Goal: Information Seeking & Learning: Learn about a topic

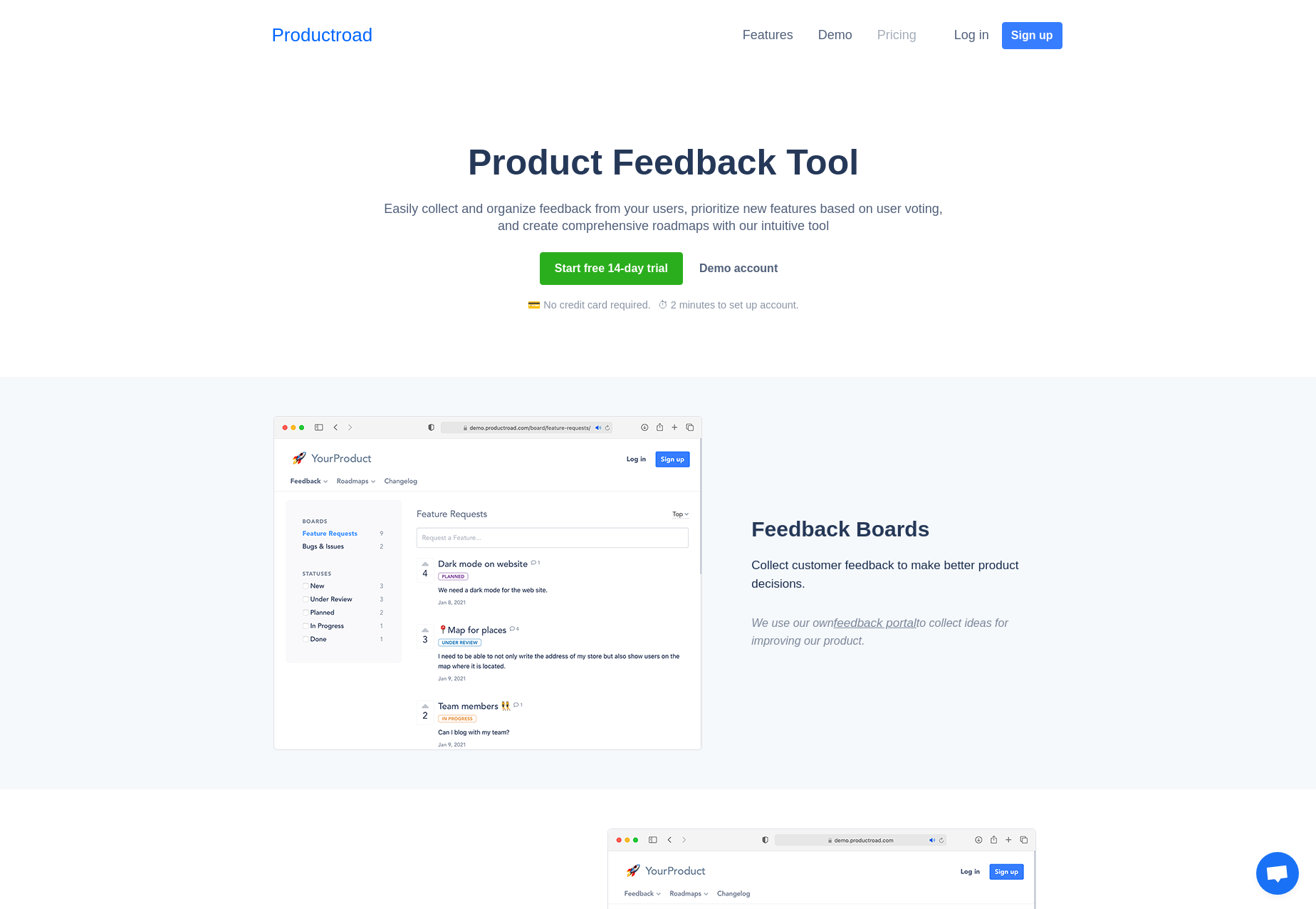
click at [881, 37] on link "Pricing" at bounding box center [896, 35] width 39 height 14
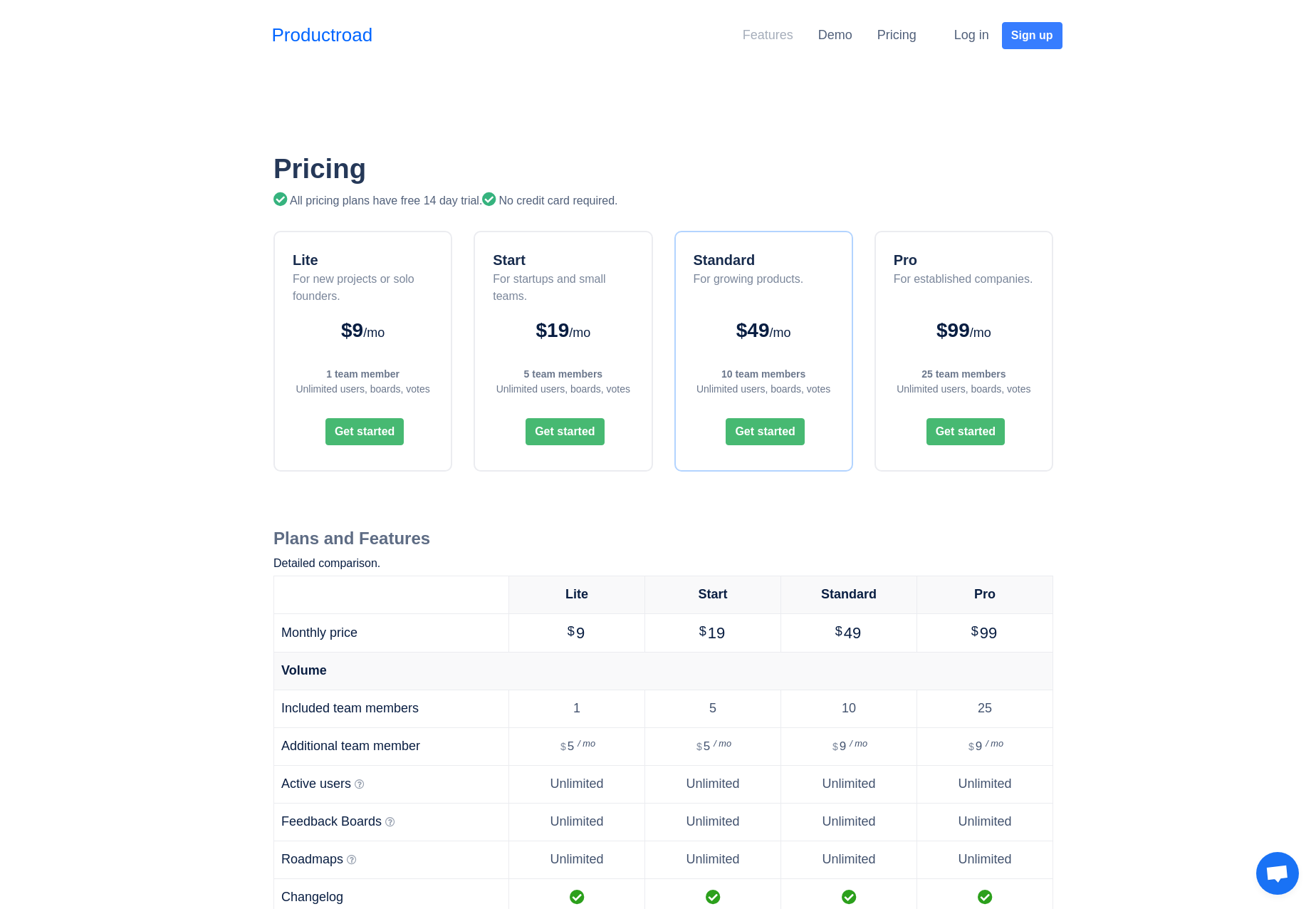
click at [754, 28] on link "Features" at bounding box center [768, 35] width 51 height 14
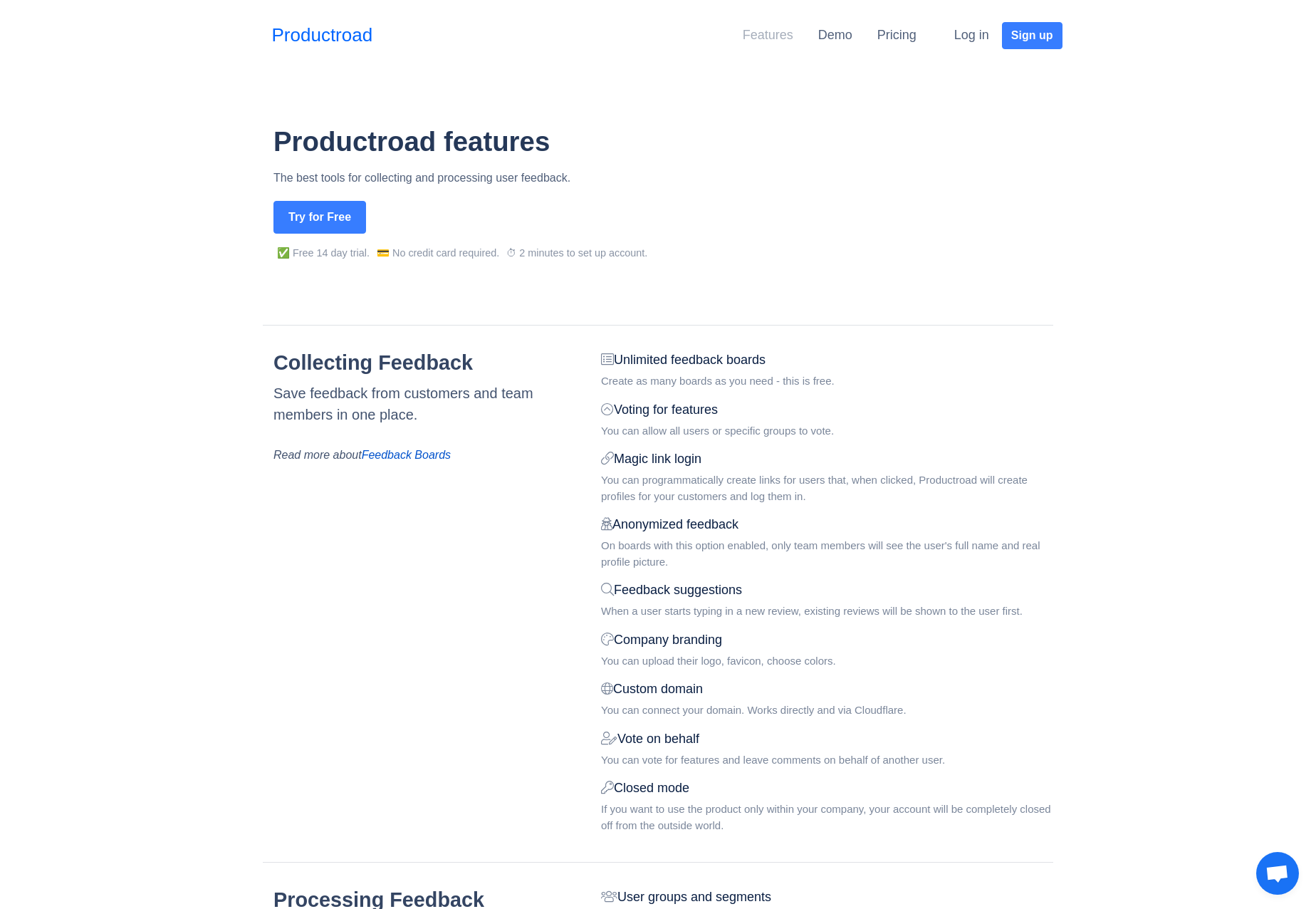
click at [781, 34] on link "Features" at bounding box center [768, 35] width 51 height 14
click at [326, 25] on link "Productroad" at bounding box center [322, 35] width 101 height 28
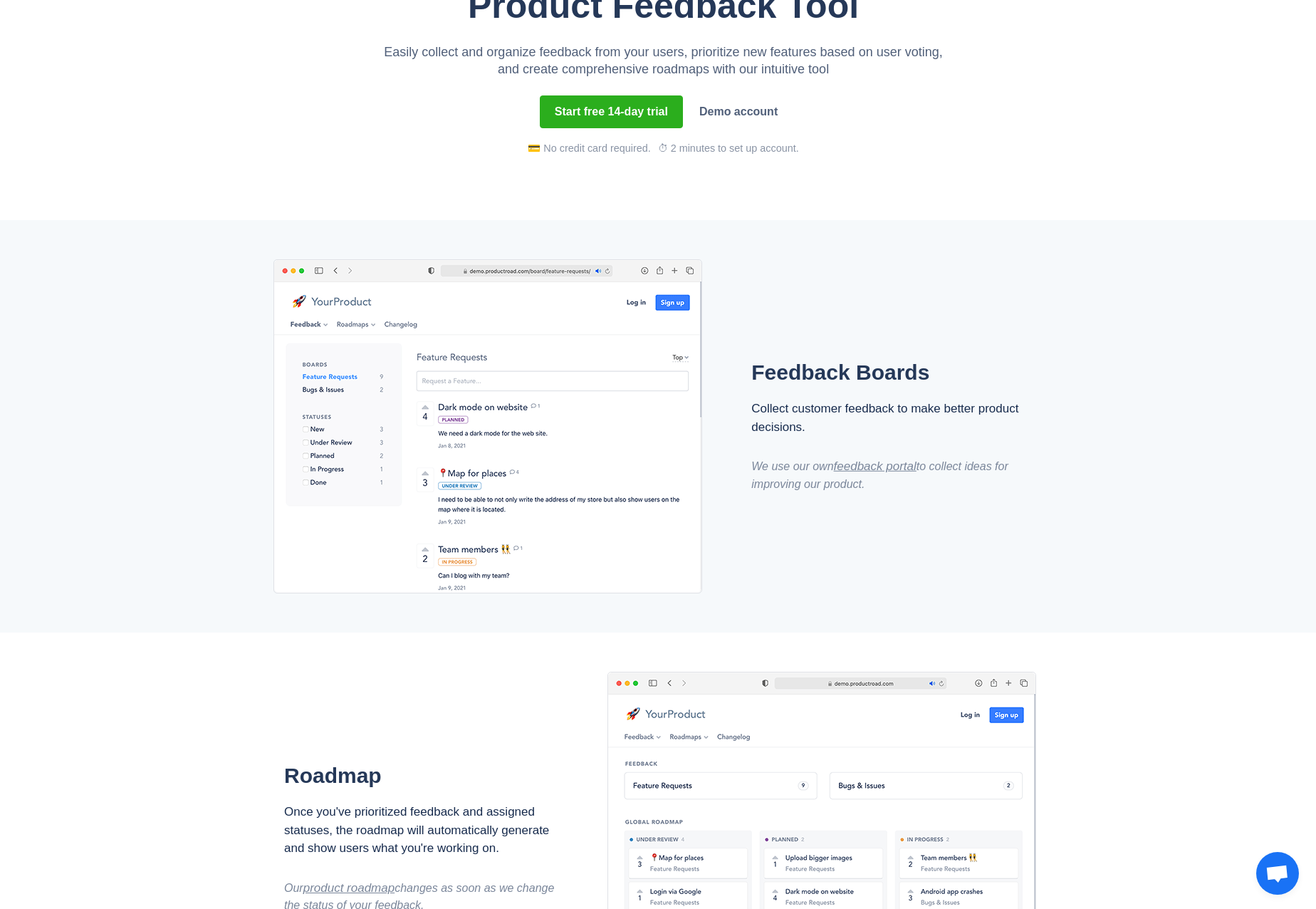
scroll to position [207, 0]
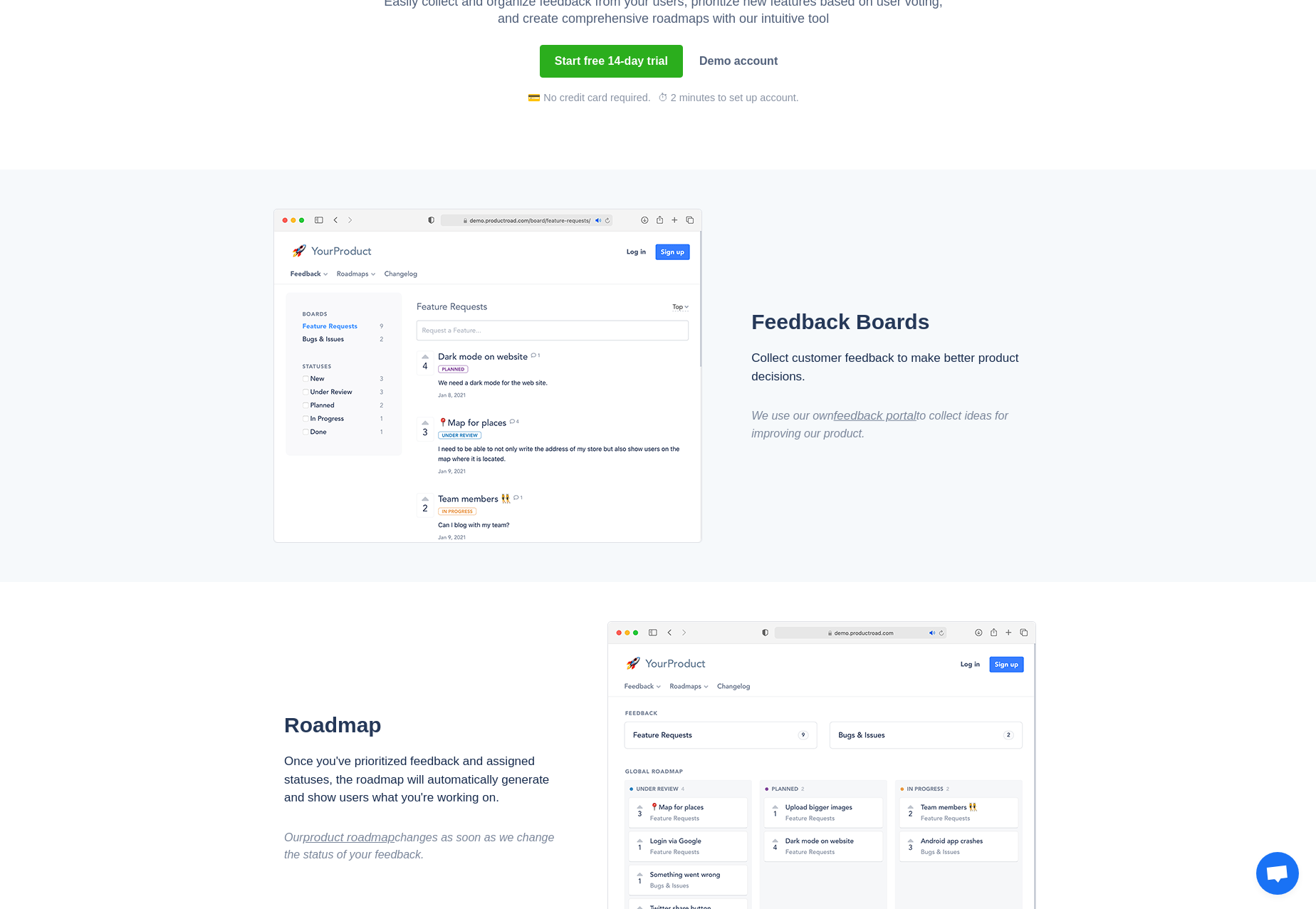
click at [443, 385] on img at bounding box center [488, 376] width 429 height 334
click at [857, 408] on link "feedback portal" at bounding box center [875, 415] width 83 height 14
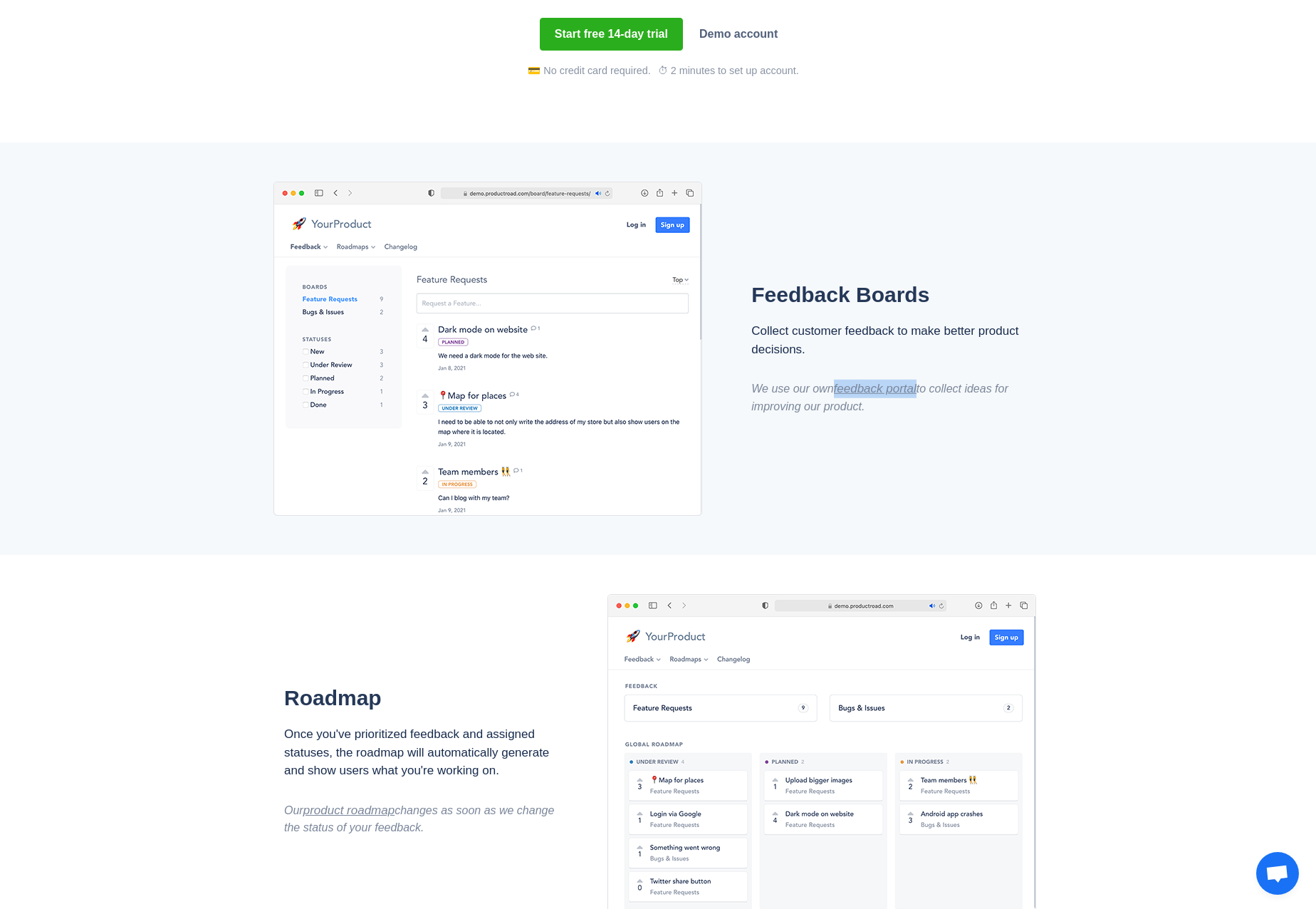
scroll to position [0, 0]
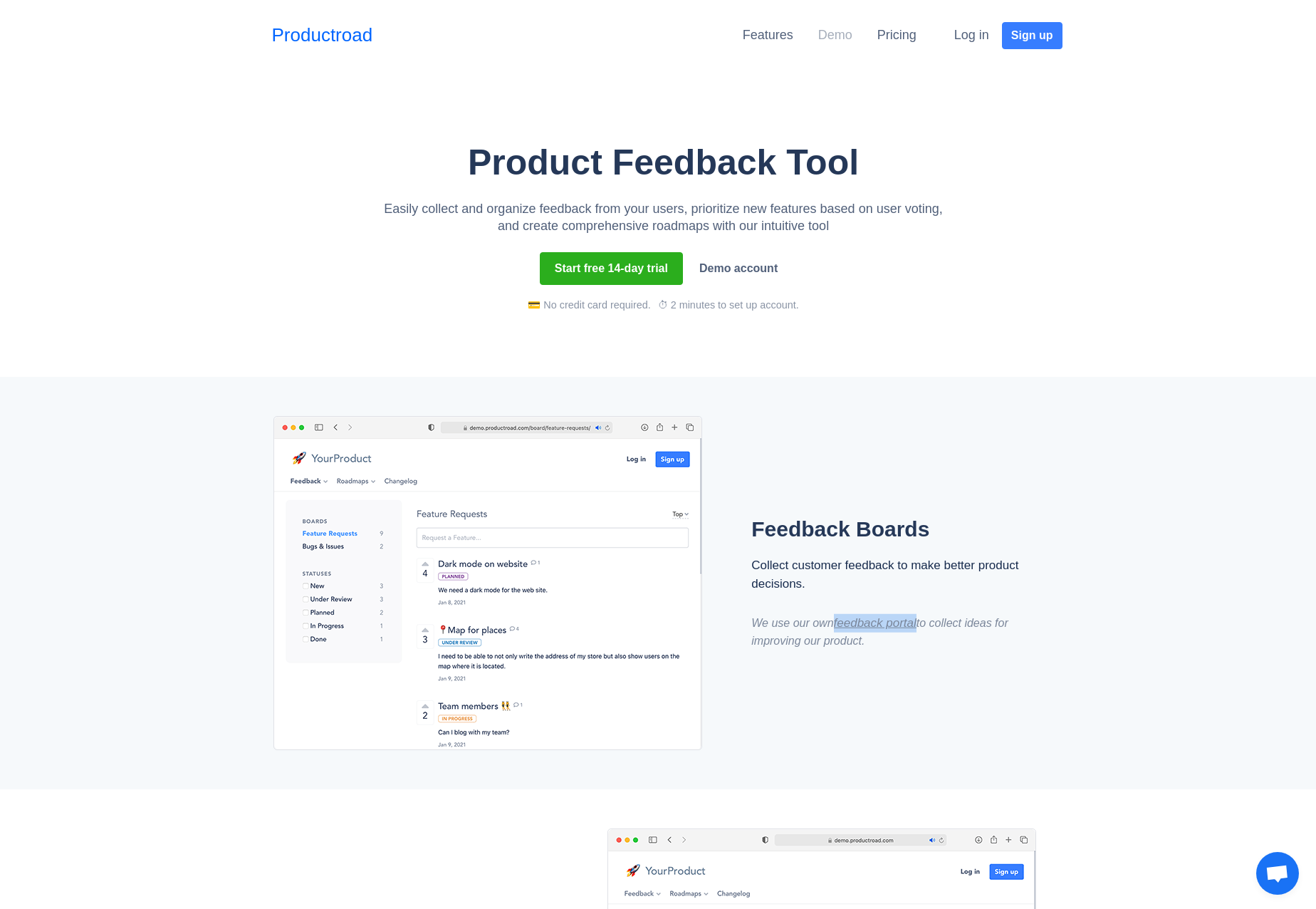
click at [845, 35] on link "Demo" at bounding box center [835, 35] width 34 height 14
click at [902, 44] on div "Pricing" at bounding box center [896, 35] width 39 height 26
click at [903, 39] on link "Pricing" at bounding box center [896, 35] width 39 height 14
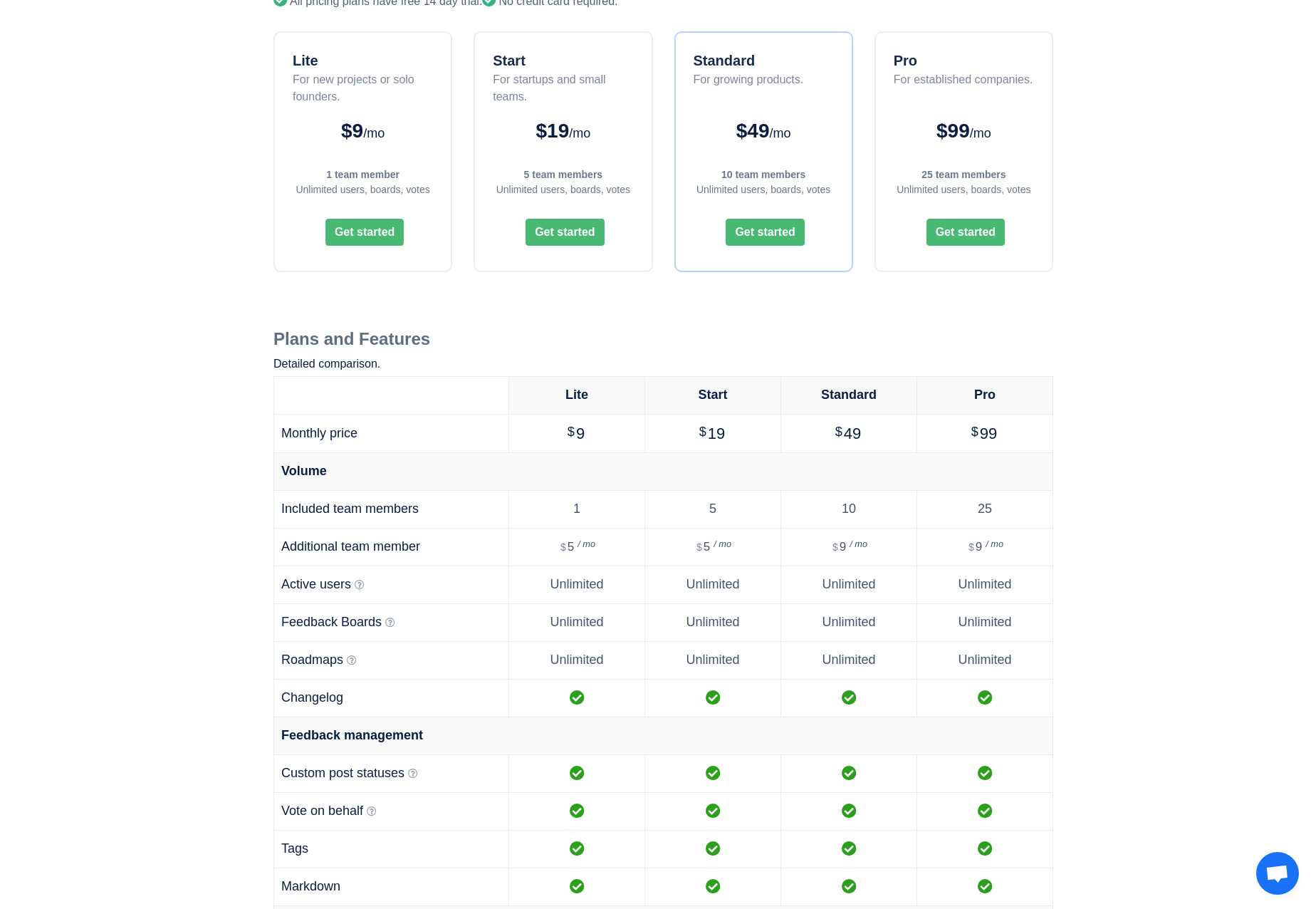
scroll to position [204, 0]
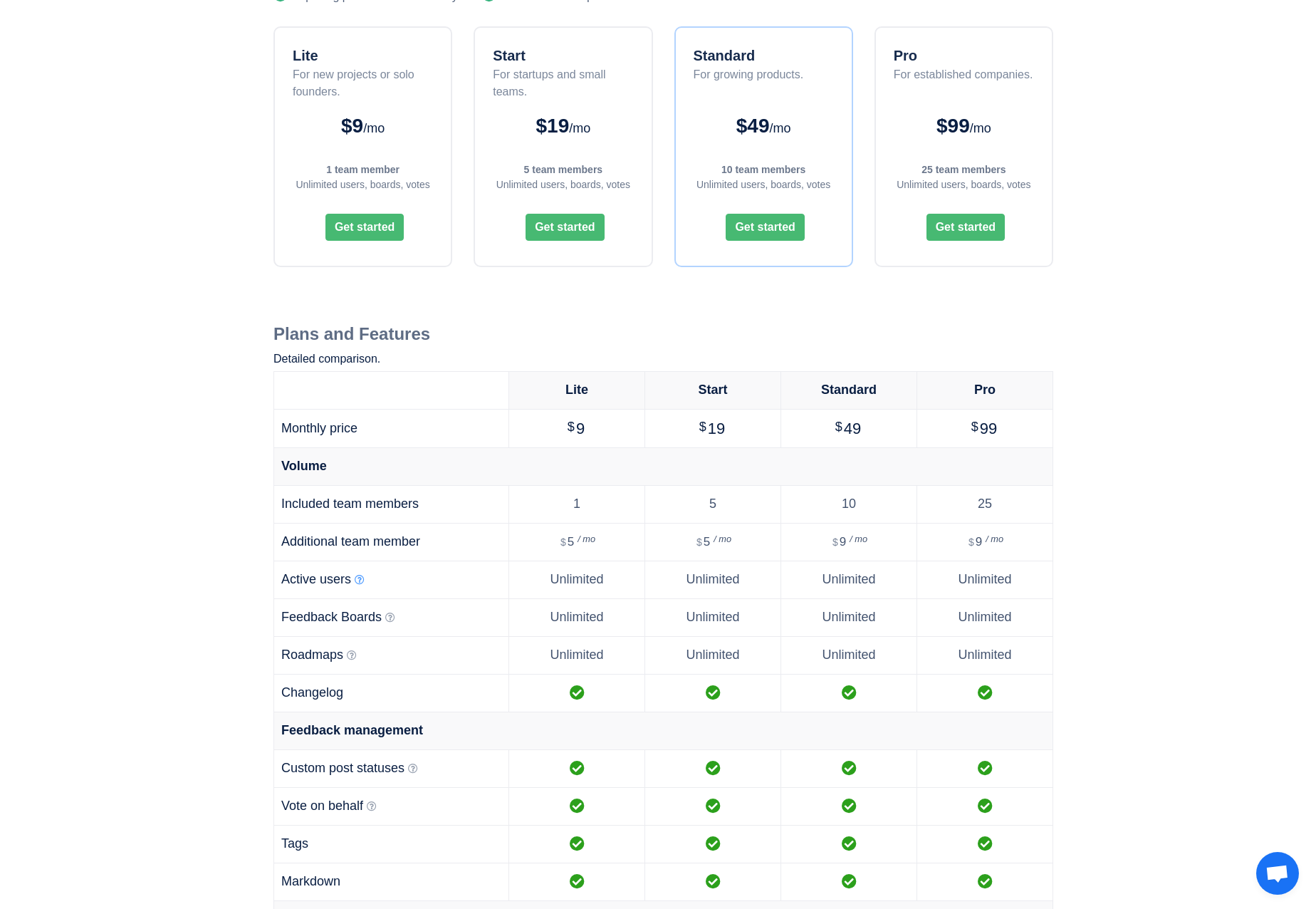
click at [356, 579] on icon at bounding box center [359, 579] width 10 height 10
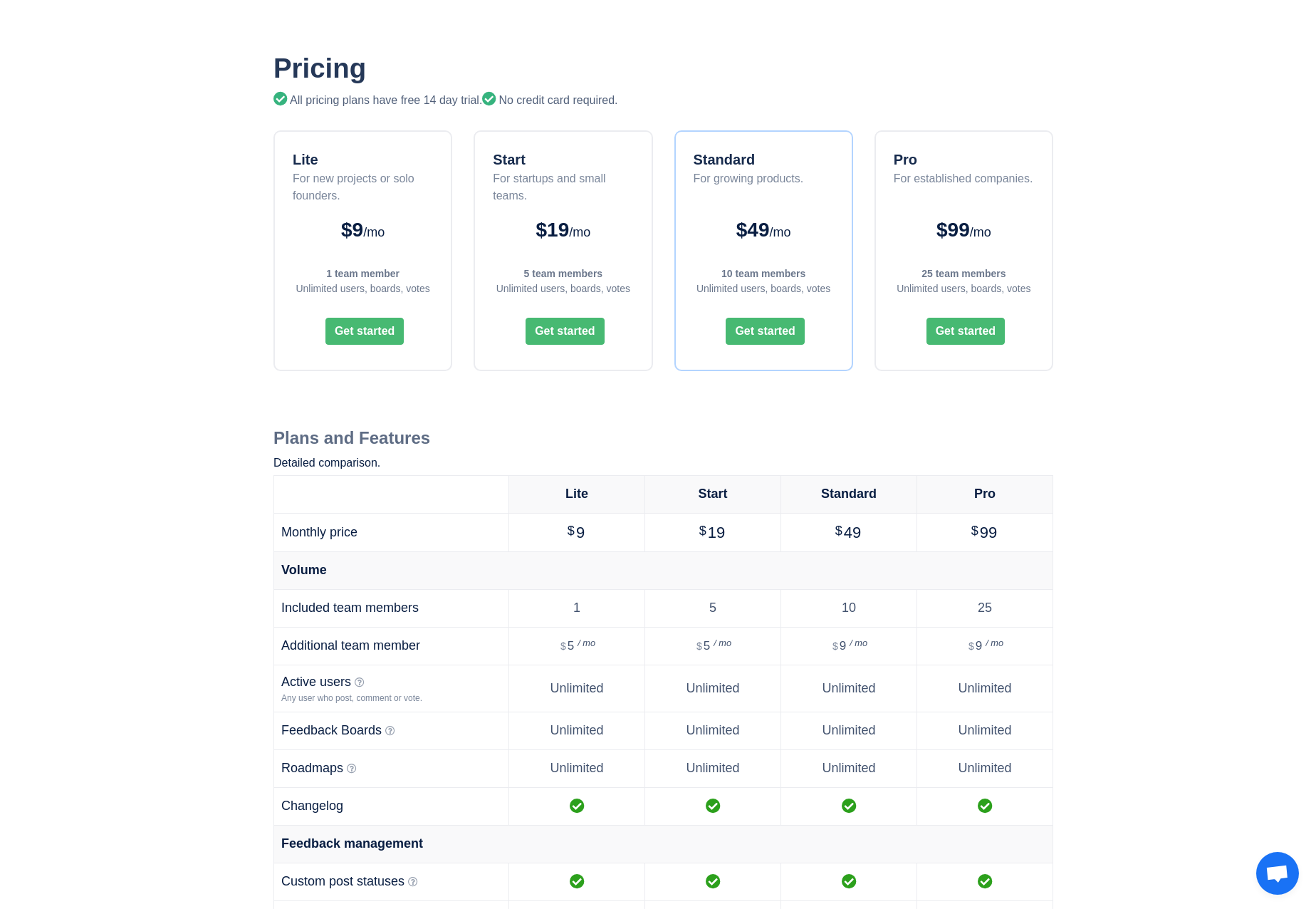
scroll to position [0, 0]
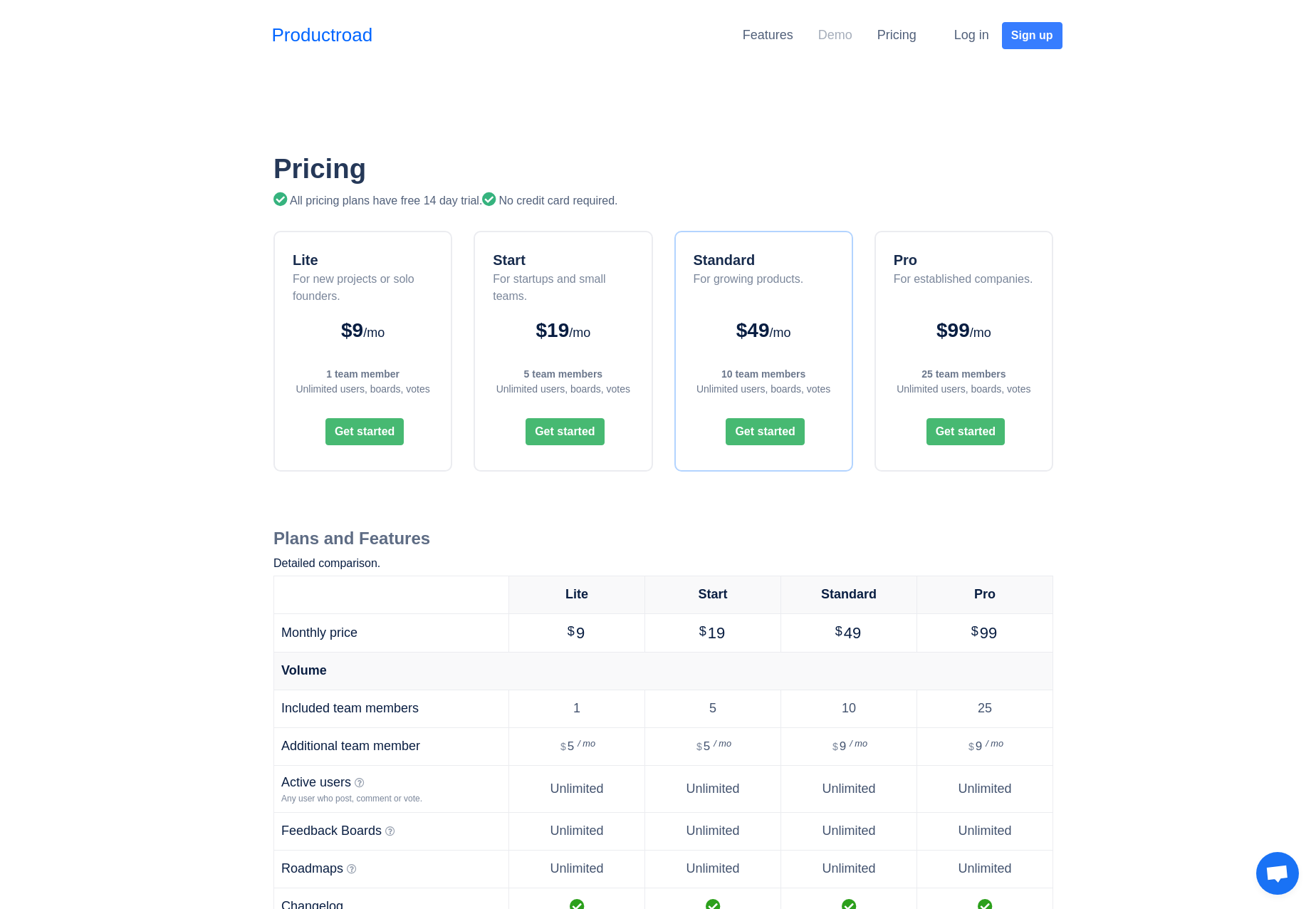
click at [834, 37] on link "Demo" at bounding box center [835, 35] width 34 height 14
